Goal: Task Accomplishment & Management: Use online tool/utility

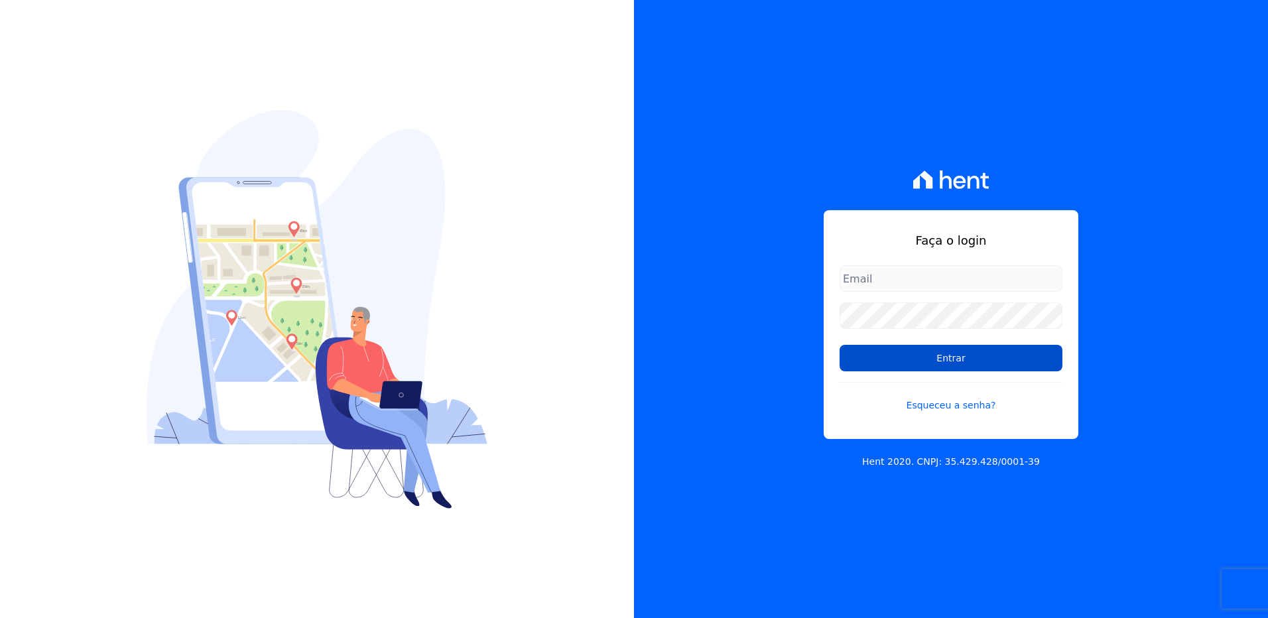
type input "[EMAIL_ADDRESS][PERSON_NAME][DOMAIN_NAME]"
click at [951, 365] on input "Entrar" at bounding box center [951, 358] width 223 height 27
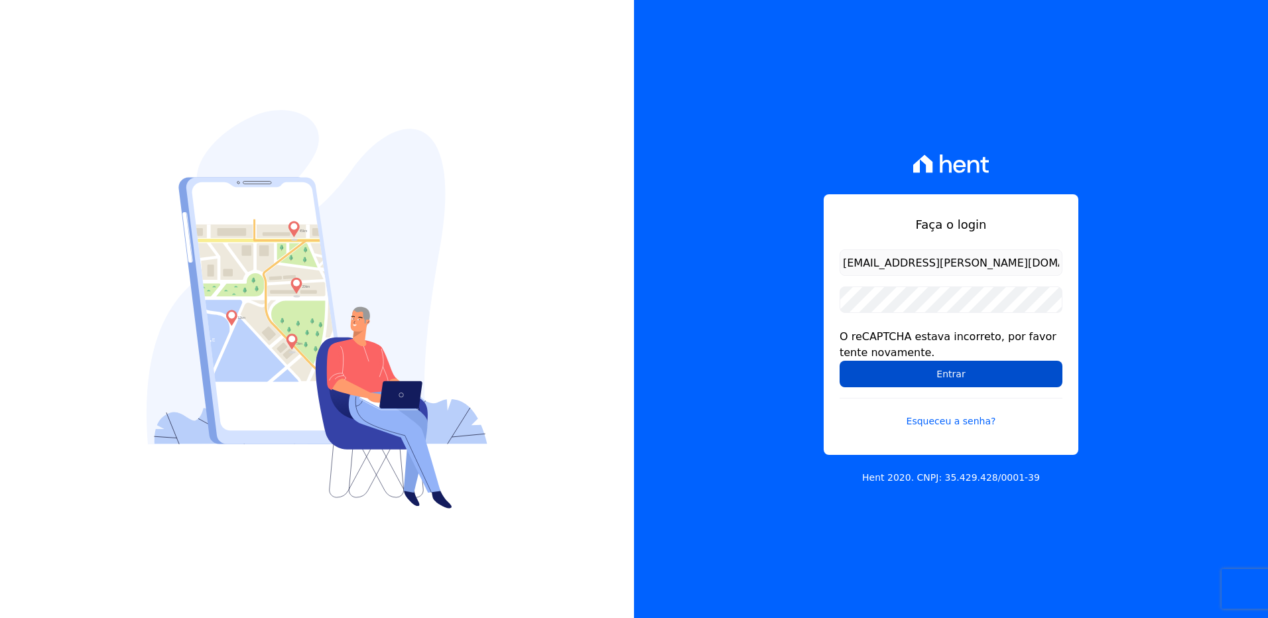
click at [917, 373] on input "Entrar" at bounding box center [951, 374] width 223 height 27
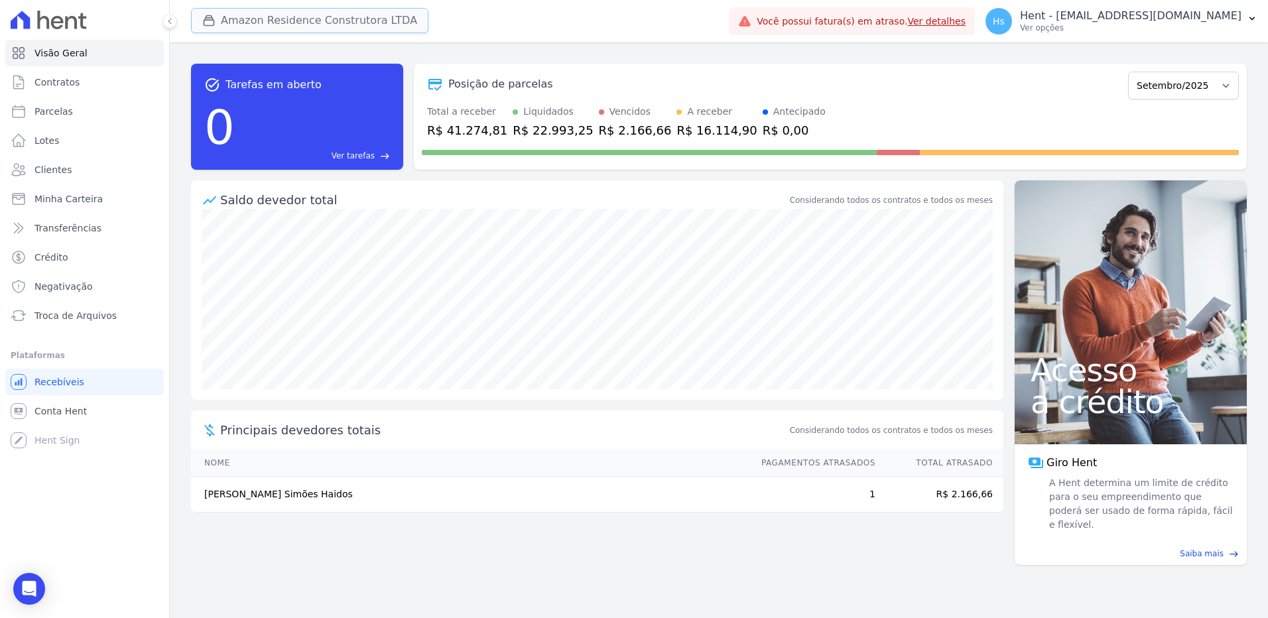
click at [257, 13] on button "Amazon Residence Construtora LTDA" at bounding box center [309, 20] width 237 height 25
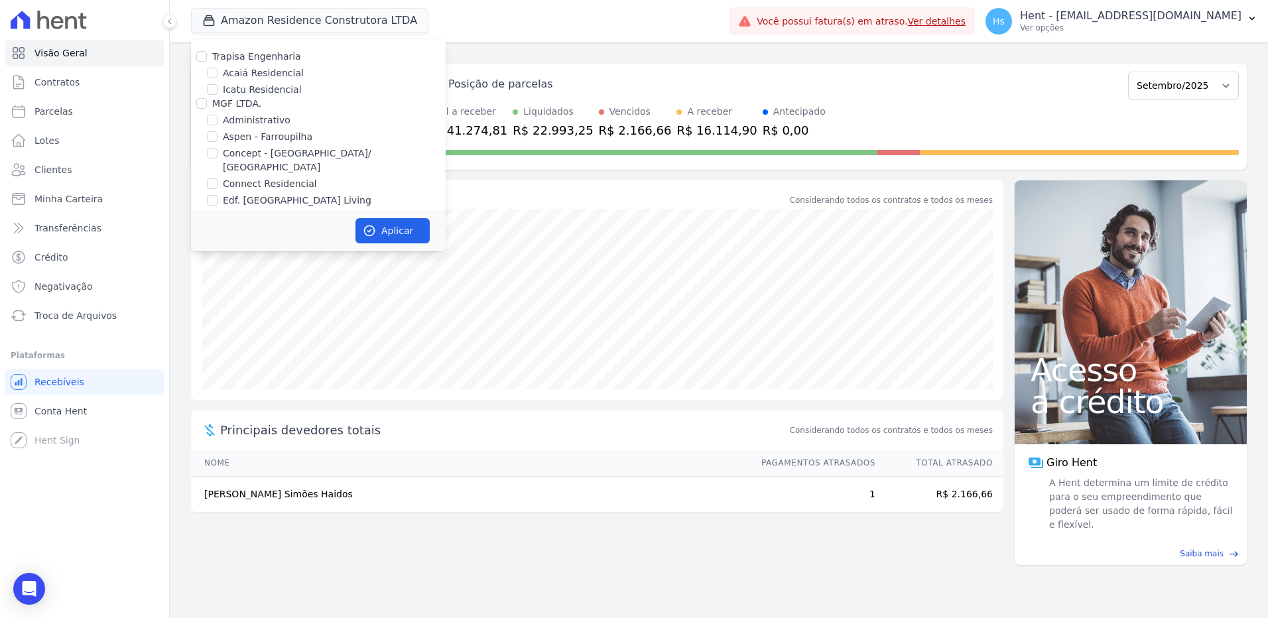
scroll to position [5445, 0]
click at [284, 243] on label "Pau-Ferro Ecoresidence" at bounding box center [277, 250] width 108 height 14
click at [218, 244] on input "Pau-Ferro Ecoresidence" at bounding box center [212, 249] width 11 height 11
checkbox input "true"
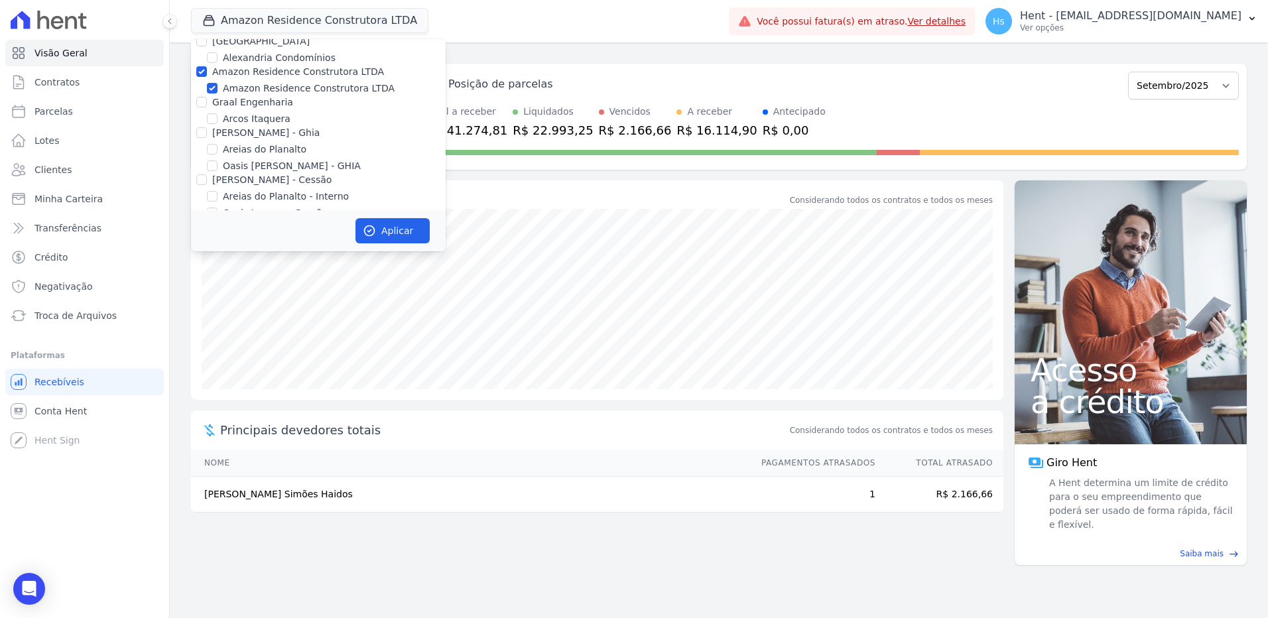
scroll to position [597, 0]
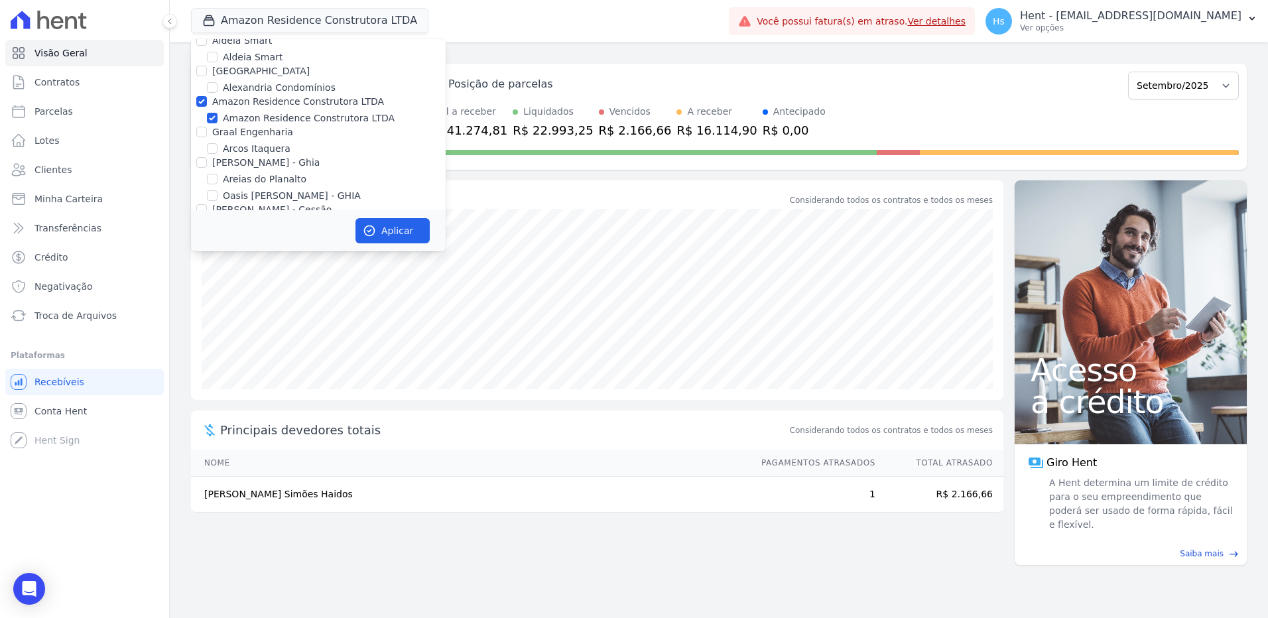
click at [270, 111] on label "Amazon Residence Construtora LTDA" at bounding box center [309, 118] width 172 height 14
click at [218, 113] on input "Amazon Residence Construtora LTDA" at bounding box center [212, 118] width 11 height 11
checkbox input "false"
click at [387, 233] on button "Aplicar" at bounding box center [392, 230] width 74 height 25
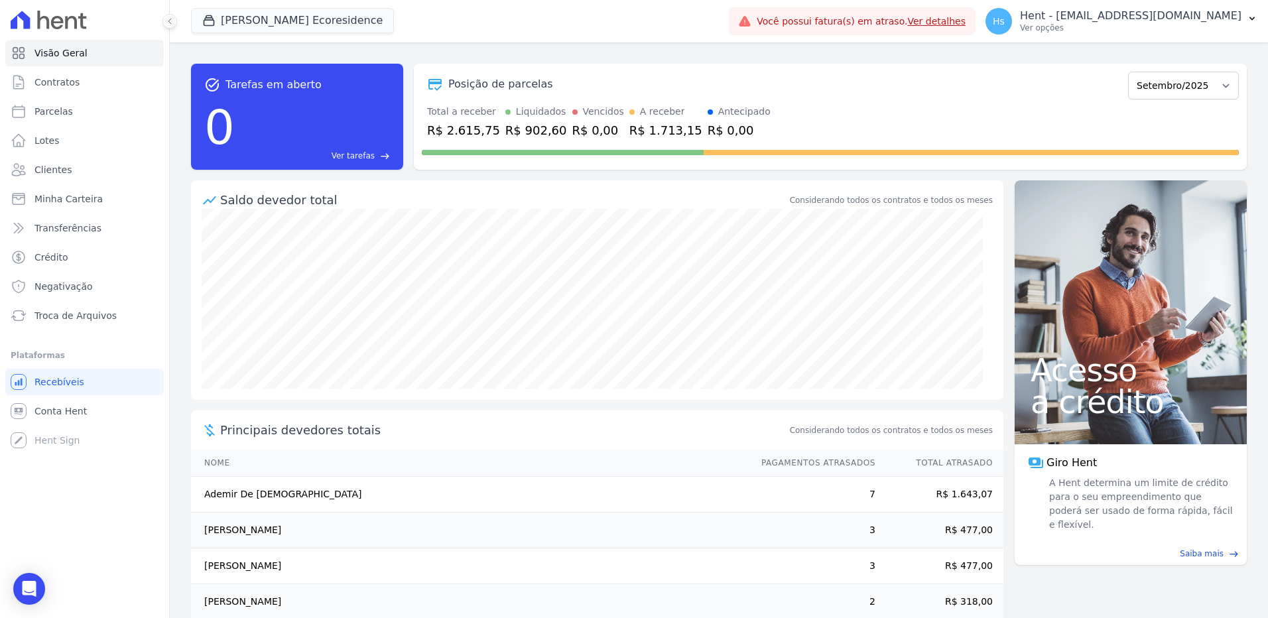
scroll to position [59, 0]
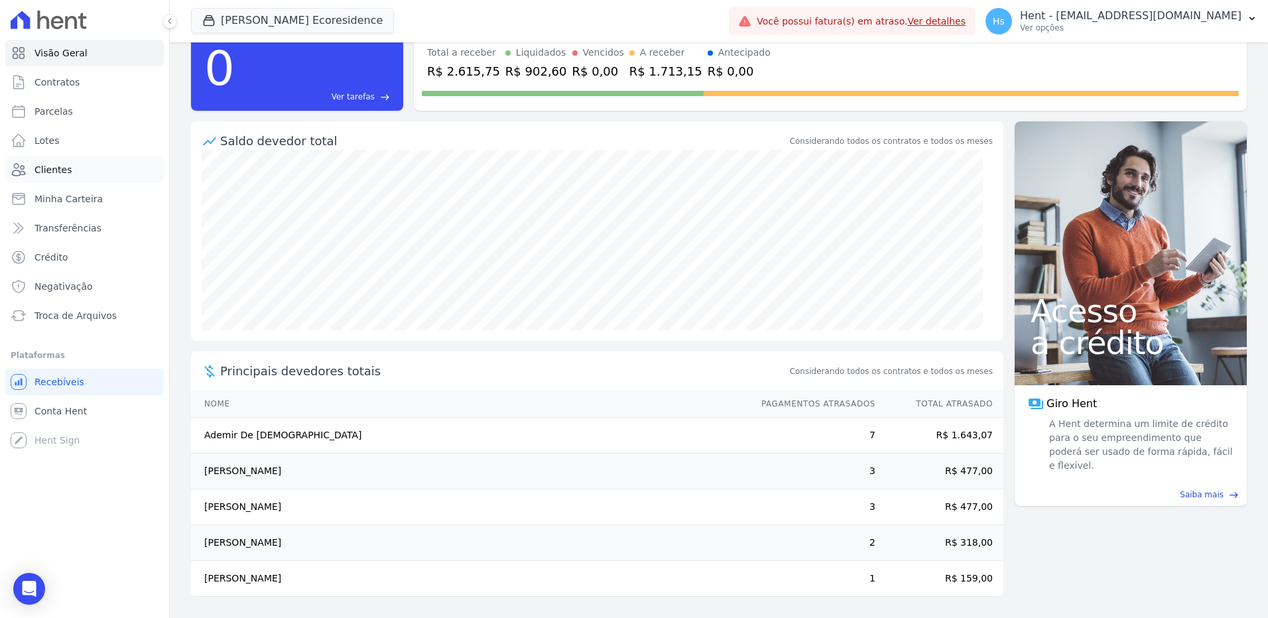
click at [51, 175] on span "Clientes" at bounding box center [52, 169] width 37 height 13
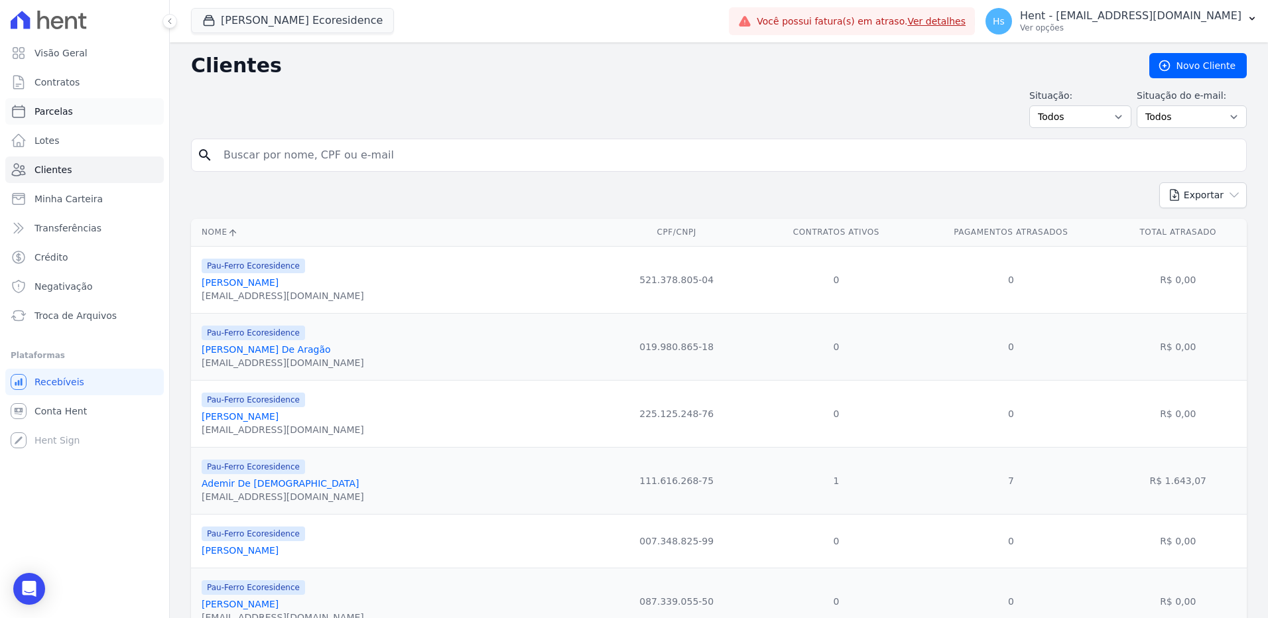
click at [68, 113] on span "Parcelas" at bounding box center [53, 111] width 38 height 13
select select
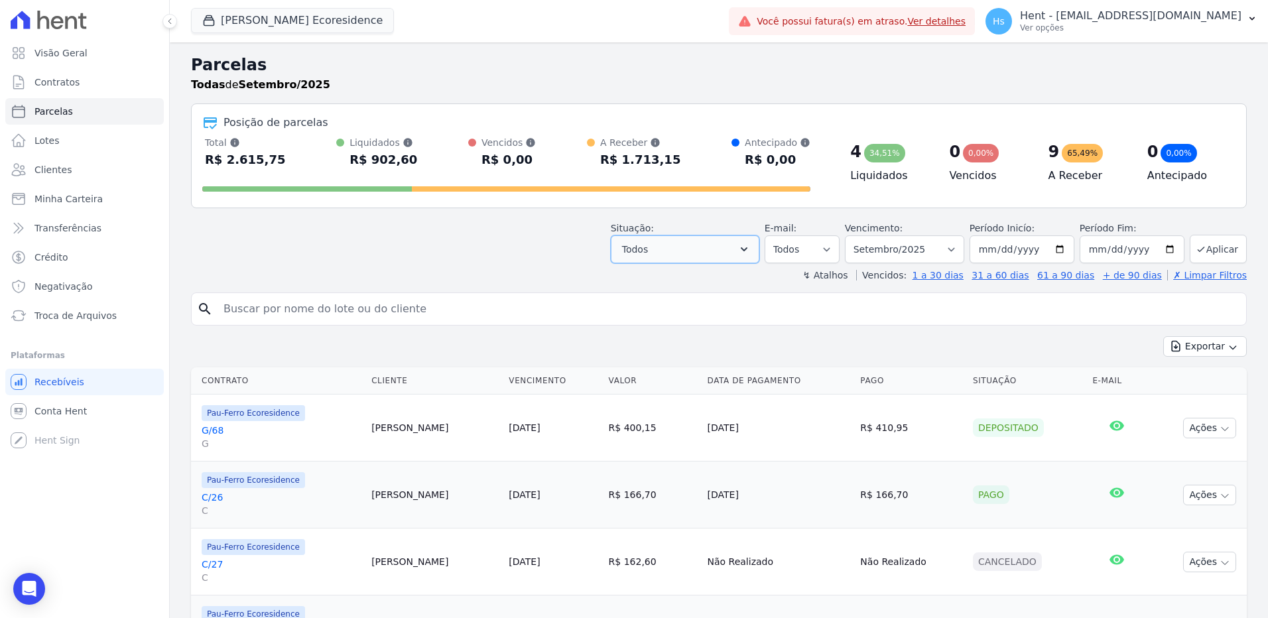
click at [707, 250] on button "Todos" at bounding box center [685, 249] width 149 height 28
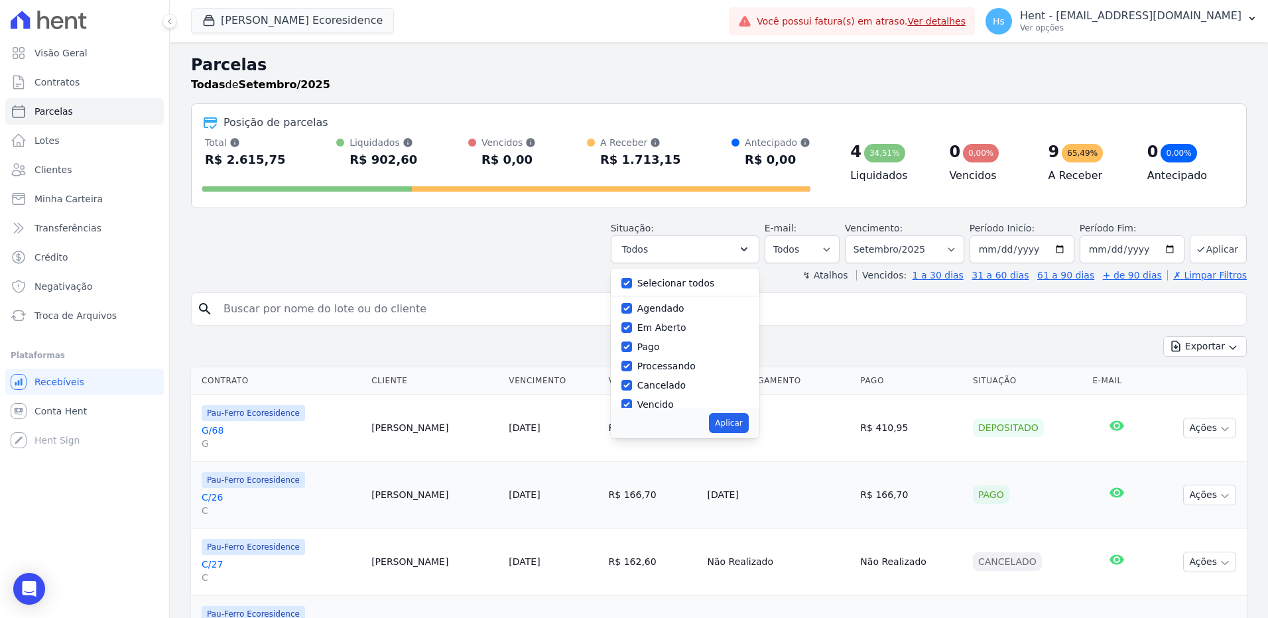
click at [672, 288] on label "Selecionar todos" at bounding box center [676, 283] width 78 height 11
click at [632, 288] on input "Selecionar todos" at bounding box center [626, 283] width 11 height 11
checkbox input "false"
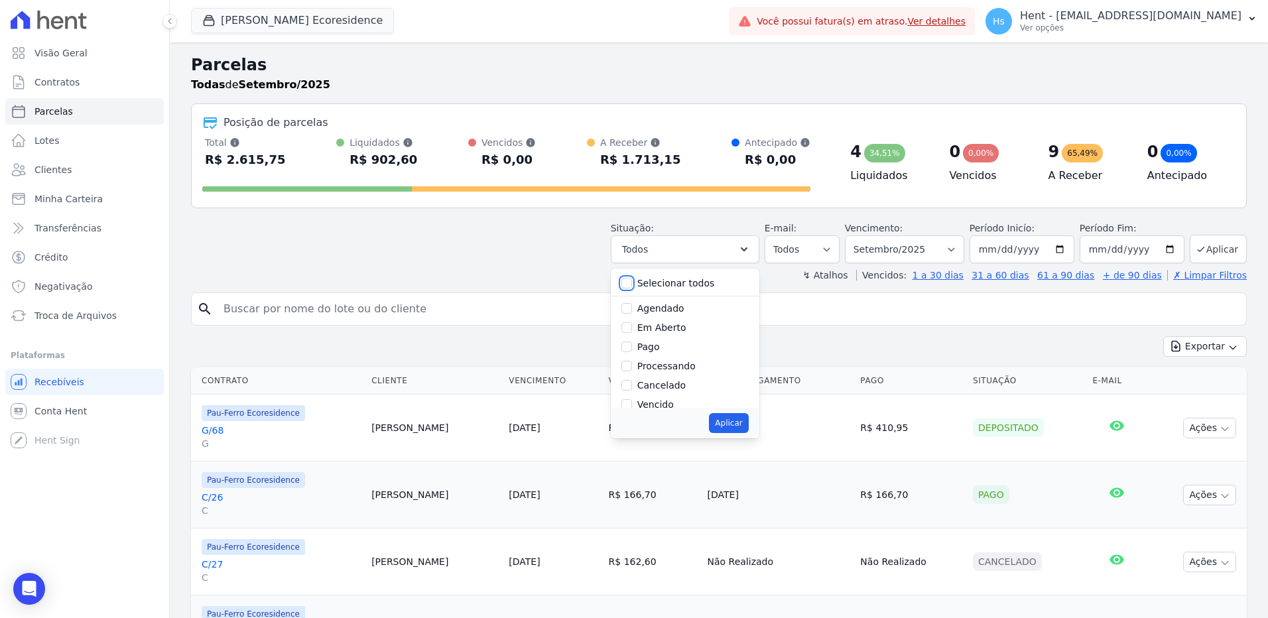
checkbox input "false"
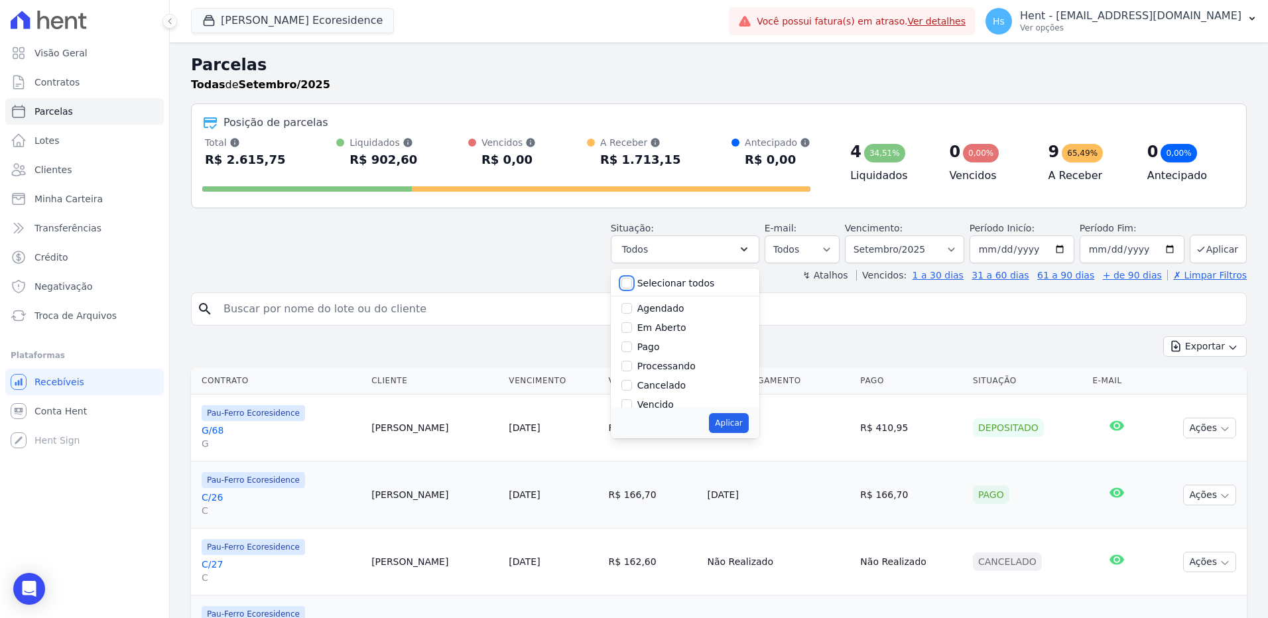
checkbox input "false"
click at [674, 342] on label "Vencido" at bounding box center [655, 338] width 36 height 11
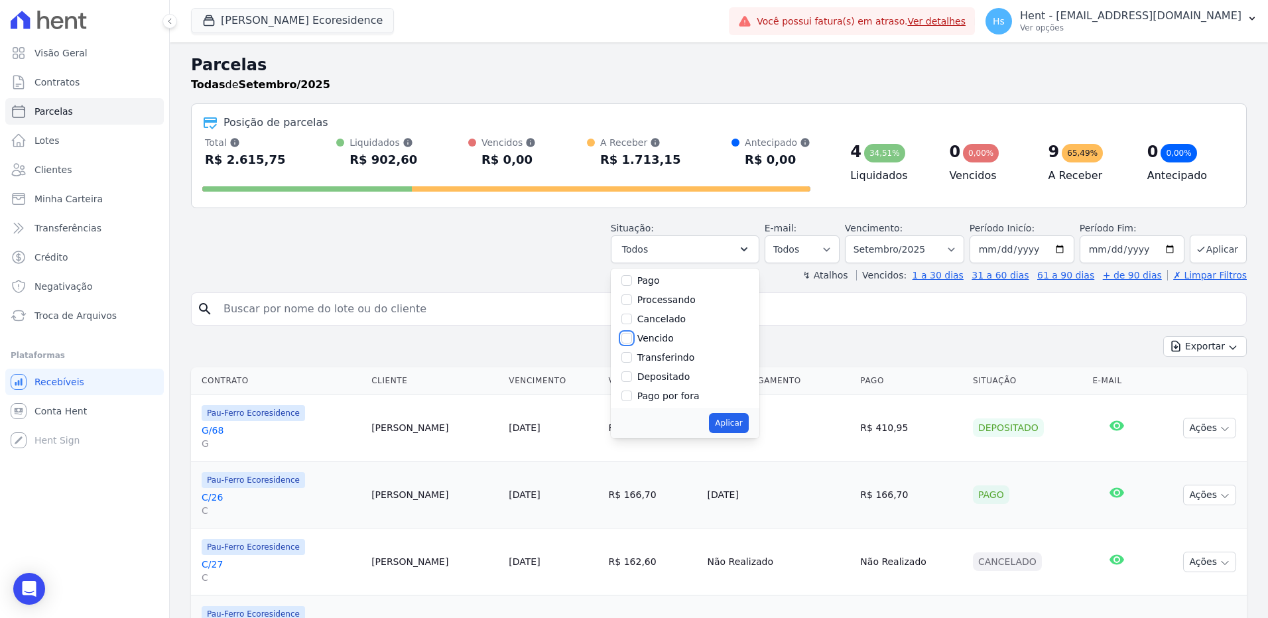
click at [632, 342] on input "Vencido" at bounding box center [626, 338] width 11 height 11
checkbox input "true"
click at [732, 428] on button "Aplicar" at bounding box center [728, 423] width 39 height 20
select select "overdue"
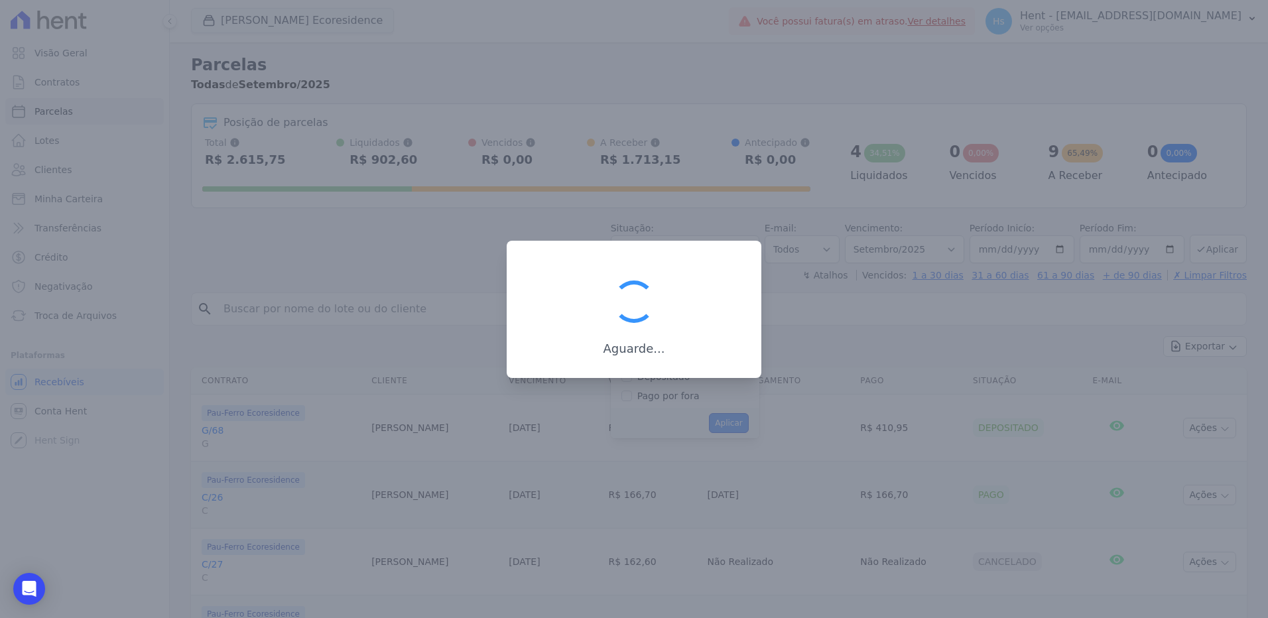
scroll to position [24, 0]
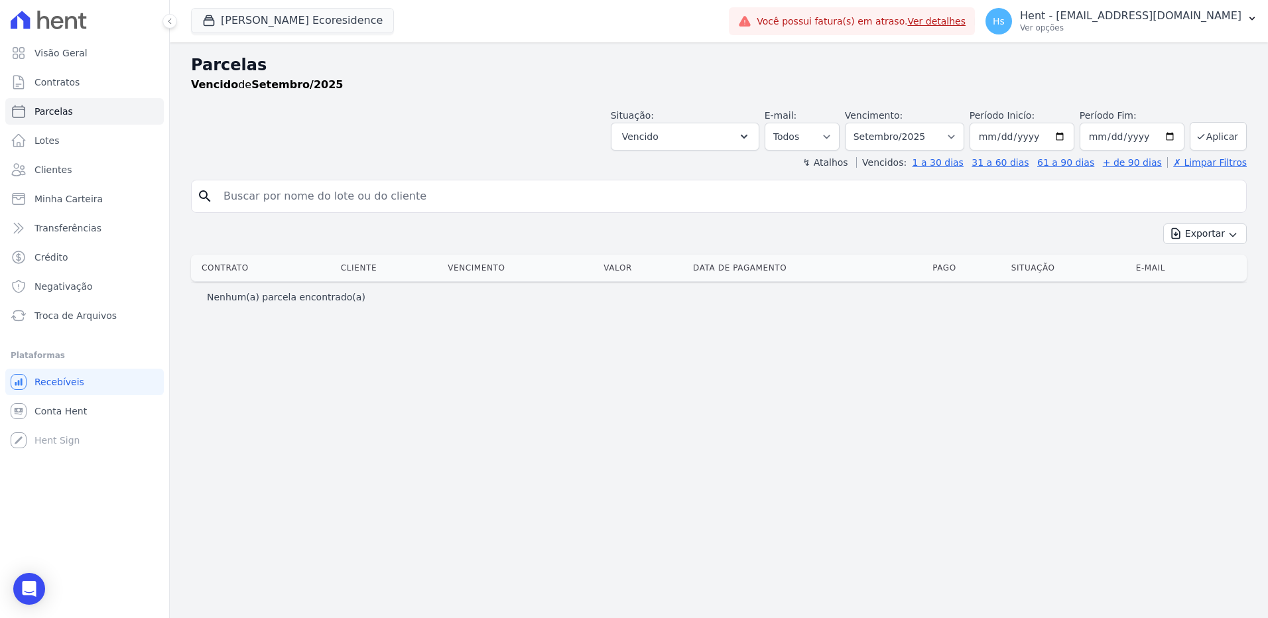
select select
click at [962, 135] on select "Filtrar por período ──────── Todos os meses Junho/2024 Julho/2024 Agosto/2024 S…" at bounding box center [904, 137] width 119 height 28
select select "date_range_filter"
click at [863, 123] on select "Filtrar por período ──────── Todos os meses Junho/2024 Julho/2024 Agosto/2024 S…" at bounding box center [904, 137] width 119 height 28
click at [991, 137] on input "2025-09-01" at bounding box center [1022, 137] width 105 height 28
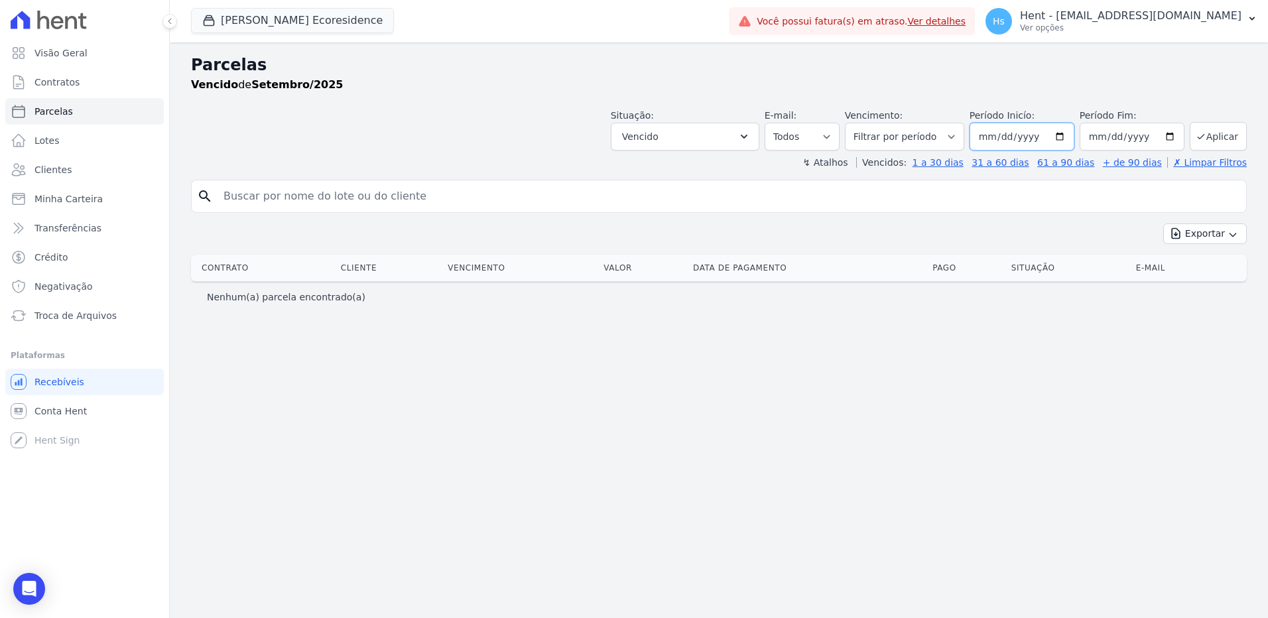
type input "2025-09-01"
type input "[DATE]"
click at [1101, 135] on input "2025-09-30" at bounding box center [1132, 137] width 105 height 28
type input "[DATE]"
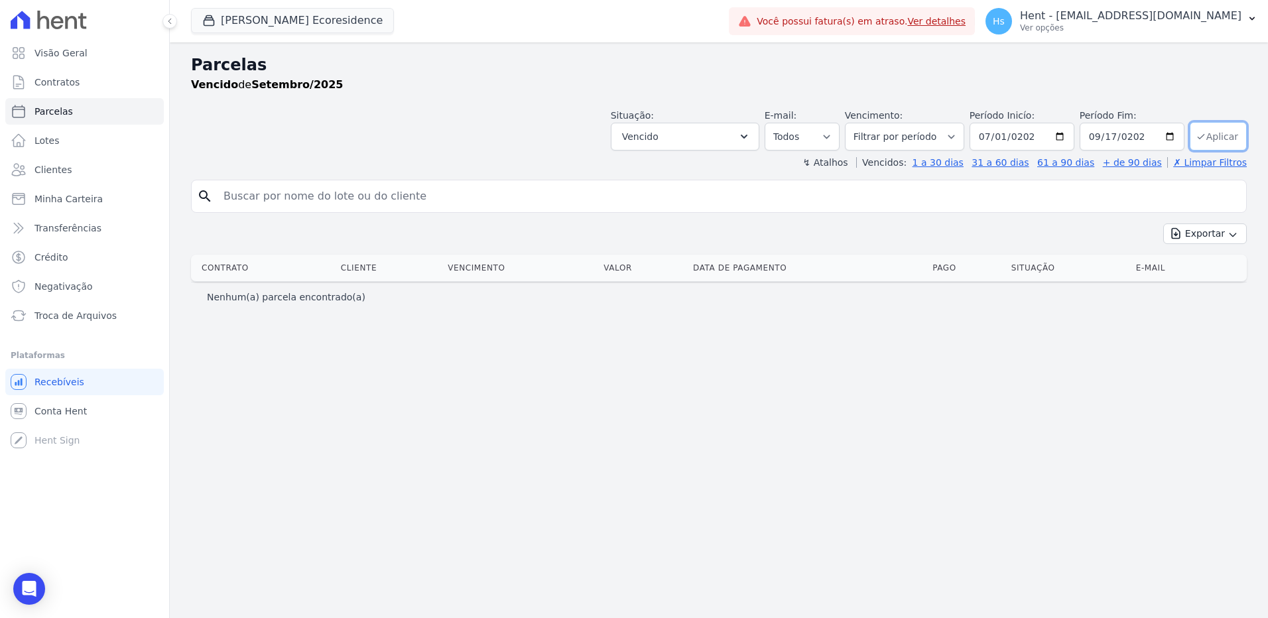
click at [1228, 144] on button "Aplicar" at bounding box center [1218, 136] width 57 height 29
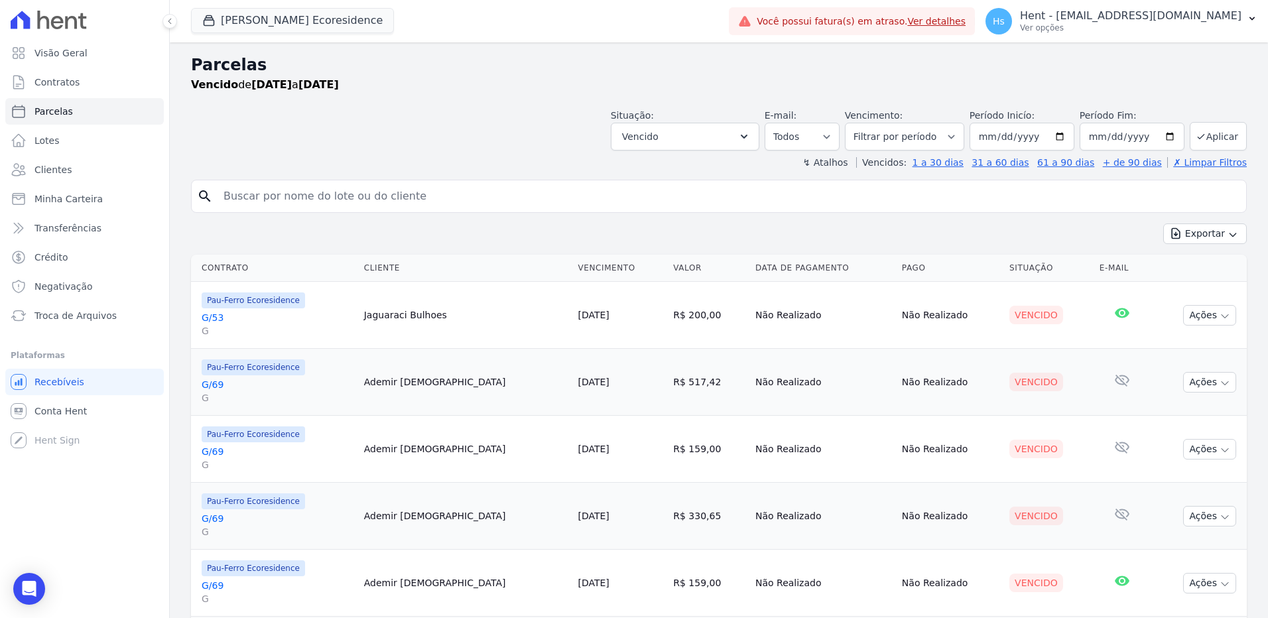
select select
click at [1215, 240] on button "Exportar" at bounding box center [1205, 233] width 84 height 21
click at [1212, 289] on span "Exportar CSV" at bounding box center [1204, 287] width 70 height 13
click at [1255, 10] on button "Hs Hent - [EMAIL_ADDRESS][DOMAIN_NAME] Ver opções" at bounding box center [1121, 21] width 293 height 37
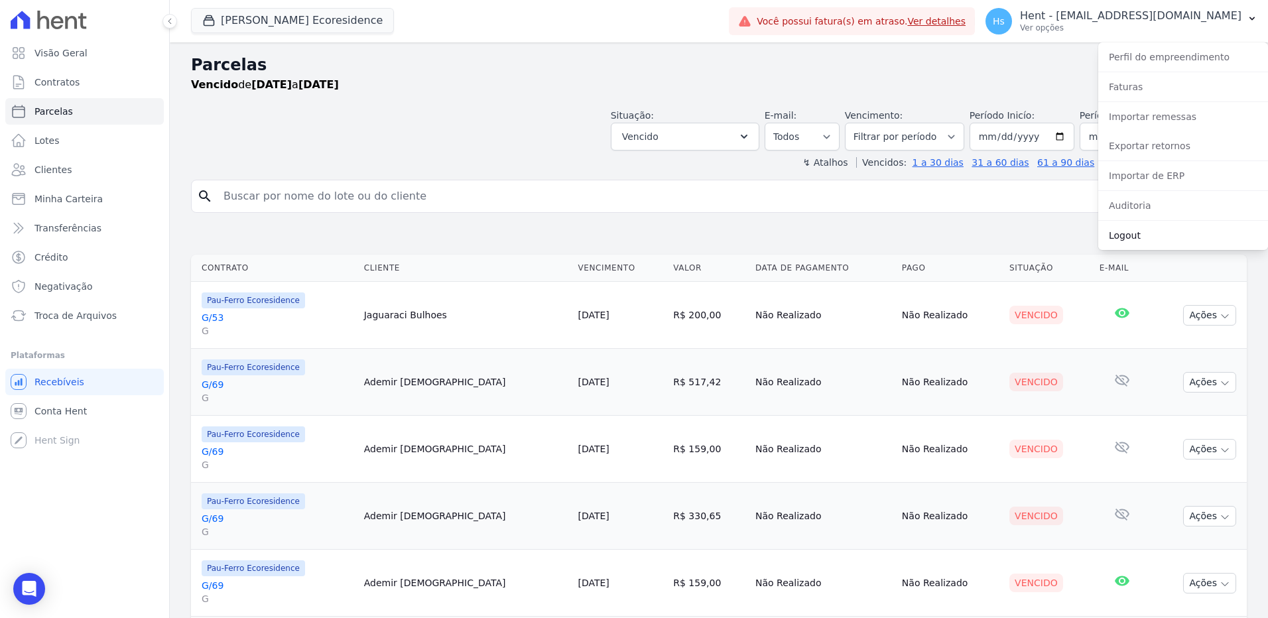
drag, startPoint x: 1166, startPoint y: 238, endPoint x: 1072, endPoint y: 186, distance: 107.8
click at [1166, 238] on link "Logout" at bounding box center [1183, 235] width 170 height 24
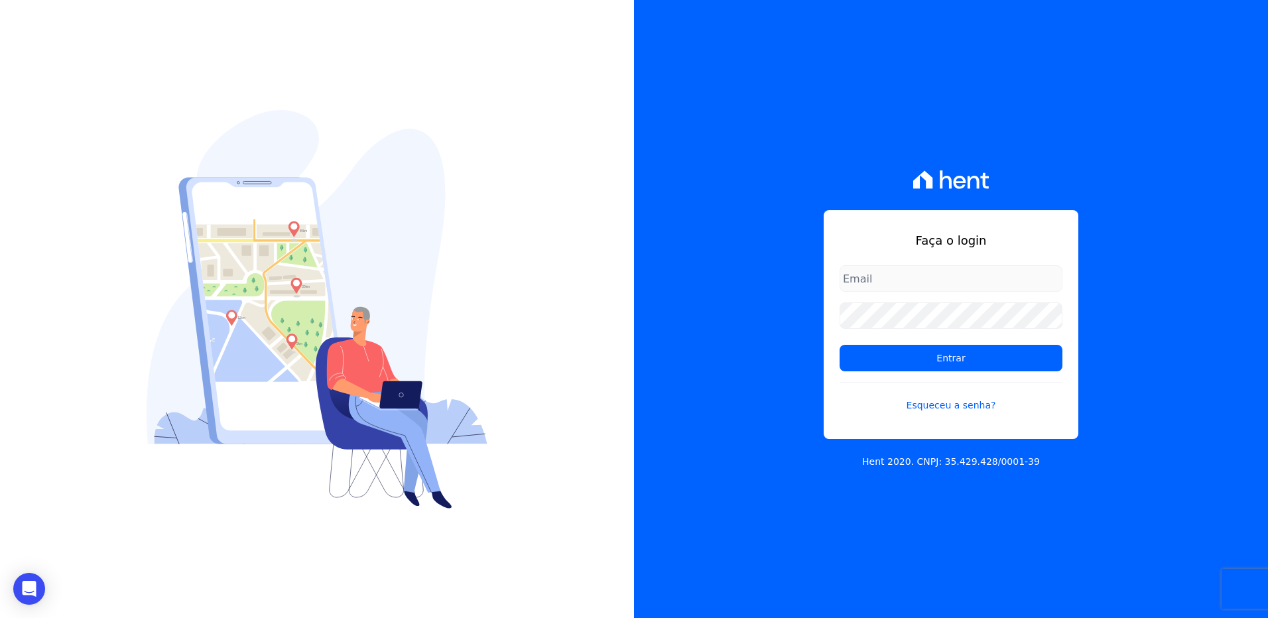
type input "[EMAIL_ADDRESS][DOMAIN_NAME]"
